Goal: Find specific page/section: Find specific page/section

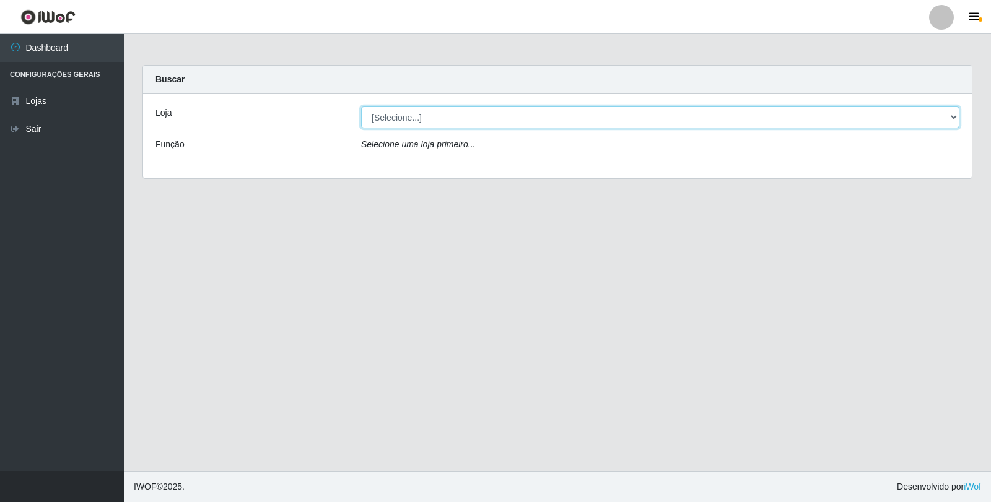
click at [958, 113] on select "[Selecione...] Queiroz Atacadão - Ceará Mirim" at bounding box center [660, 117] width 598 height 22
select select "465"
click at [361, 106] on select "[Selecione...] Queiroz Atacadão - Ceará Mirim" at bounding box center [660, 117] width 598 height 22
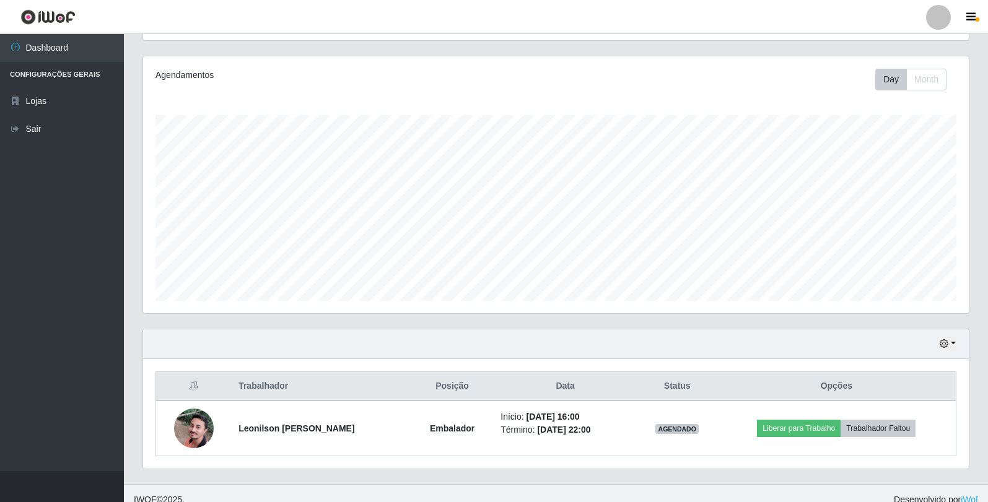
scroll to position [155, 0]
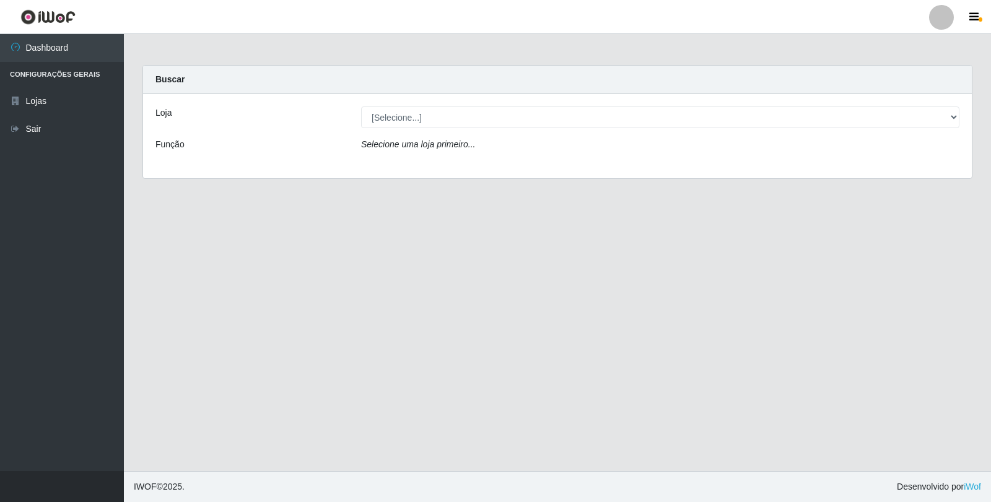
drag, startPoint x: 252, startPoint y: 372, endPoint x: 260, endPoint y: 360, distance: 13.7
click at [260, 360] on main "Carregando... Buscar Loja [Selecione...] [PERSON_NAME] - [GEOGRAPHIC_DATA] Miri…" at bounding box center [557, 252] width 867 height 437
